Goal: Navigation & Orientation: Find specific page/section

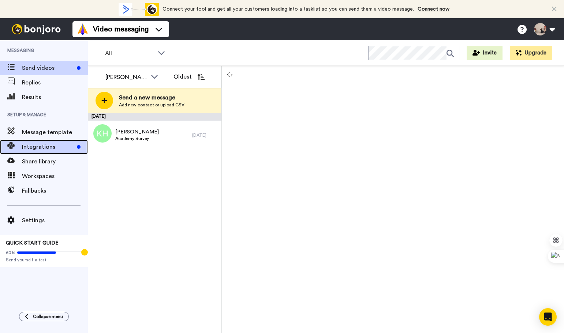
click at [50, 150] on span "Integrations" at bounding box center [48, 147] width 52 height 9
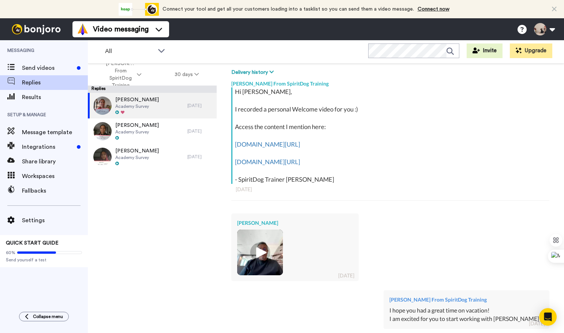
scroll to position [201, 0]
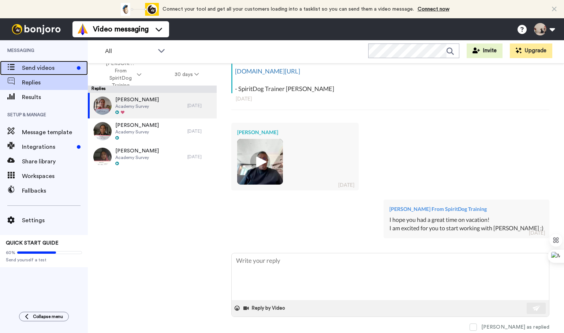
click at [54, 70] on span "Send videos" at bounding box center [48, 68] width 52 height 9
